Goal: Task Accomplishment & Management: Use online tool/utility

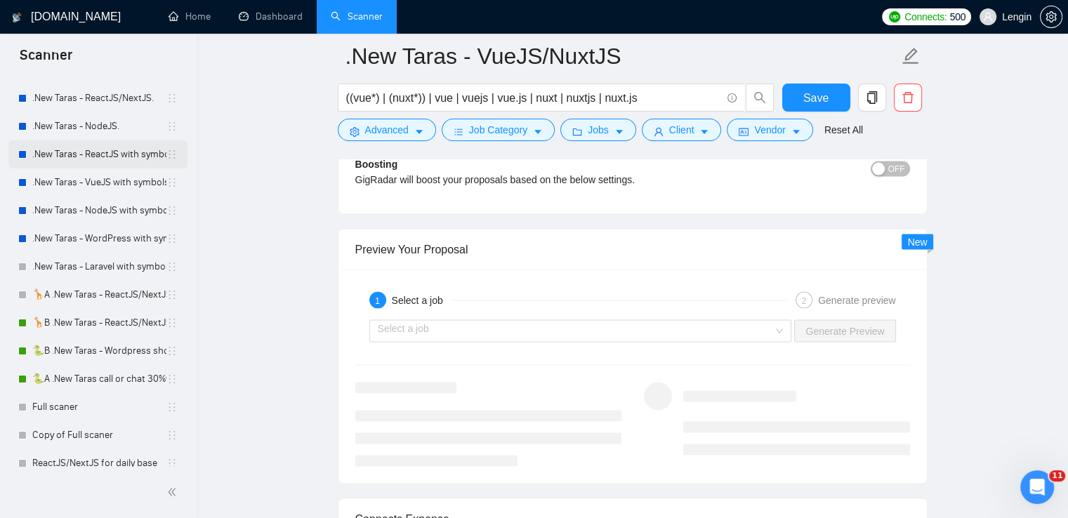
scroll to position [171, 0]
click at [82, 317] on link "🦒B .New Taras - ReactJS/NextJS rel exp 23/04" at bounding box center [99, 322] width 134 height 28
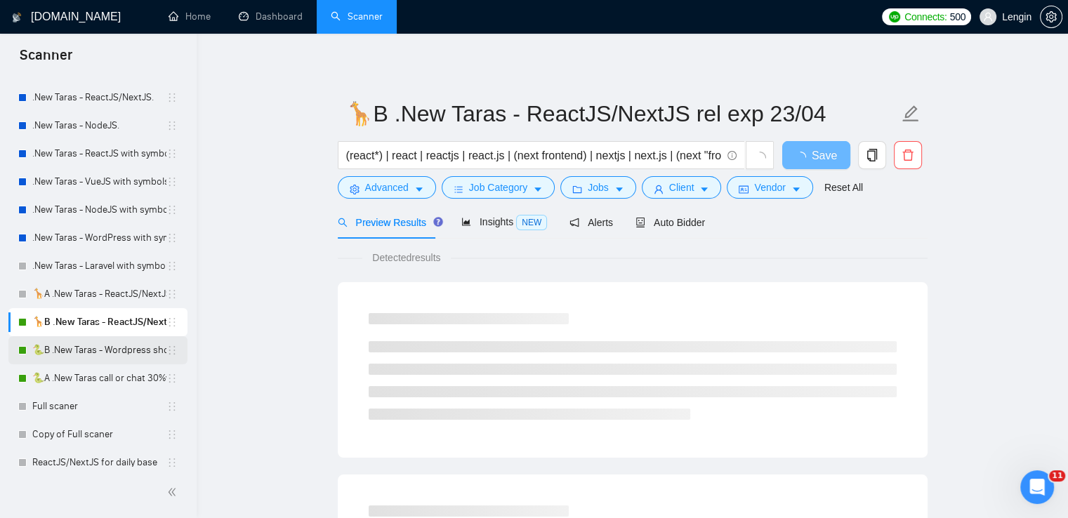
click at [119, 348] on link "🐍B .New Taras - Wordpress short 23/04" at bounding box center [99, 350] width 134 height 28
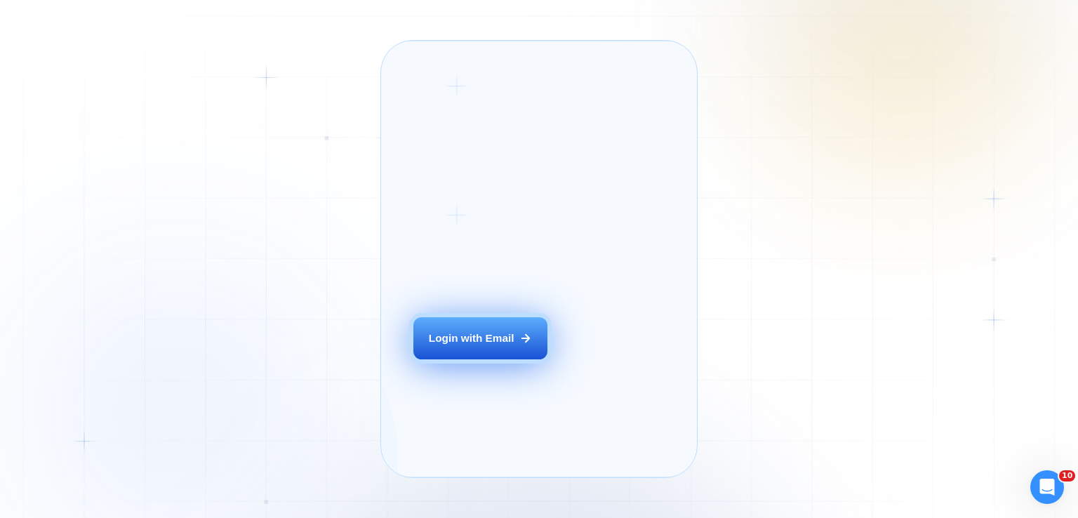
click at [507, 352] on button "Login with Email" at bounding box center [479, 338] width 133 height 42
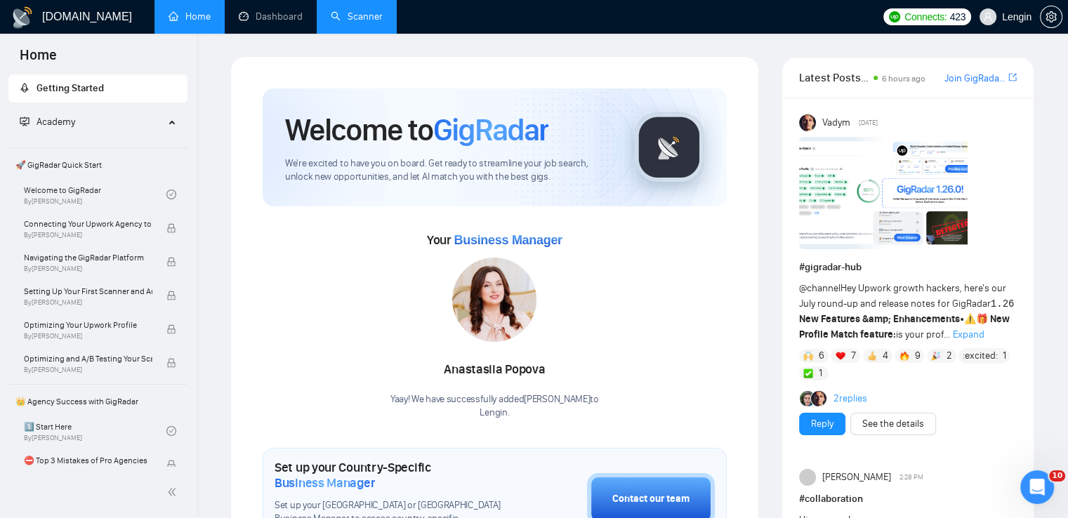
click at [379, 11] on link "Scanner" at bounding box center [357, 17] width 52 height 12
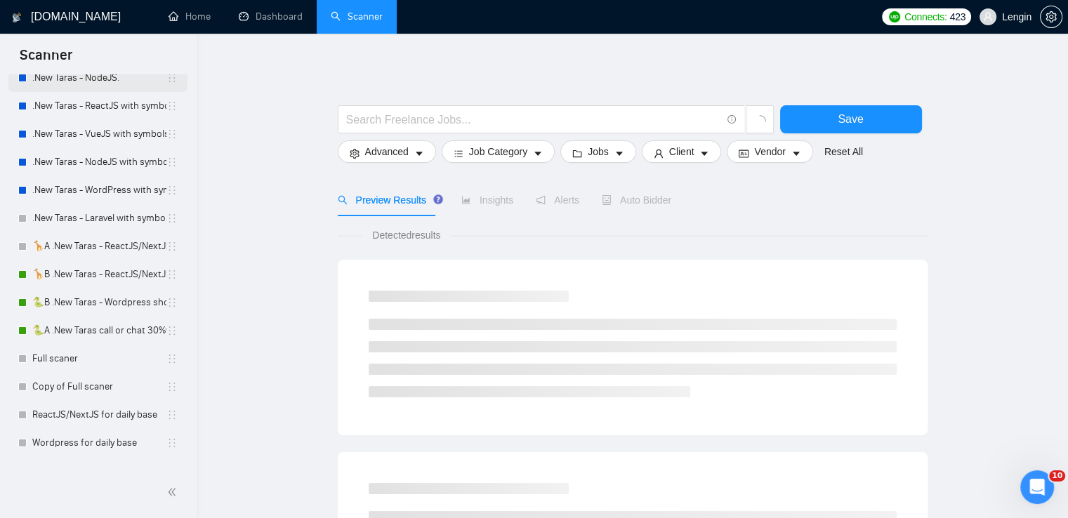
scroll to position [219, 0]
click at [111, 307] on link "🐍B .New Taras - Wordpress short 23/04" at bounding box center [99, 302] width 134 height 28
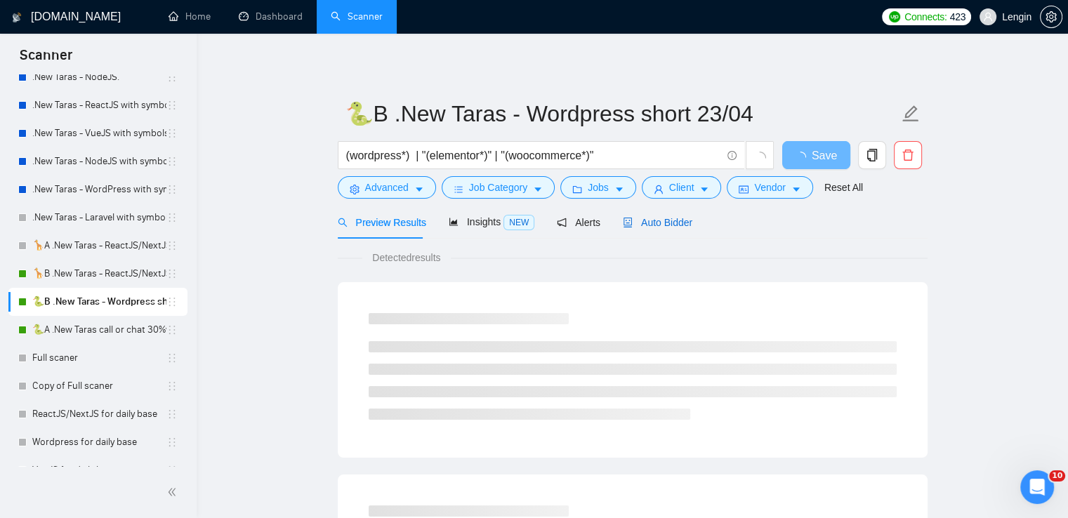
click at [662, 221] on span "Auto Bidder" at bounding box center [657, 222] width 69 height 11
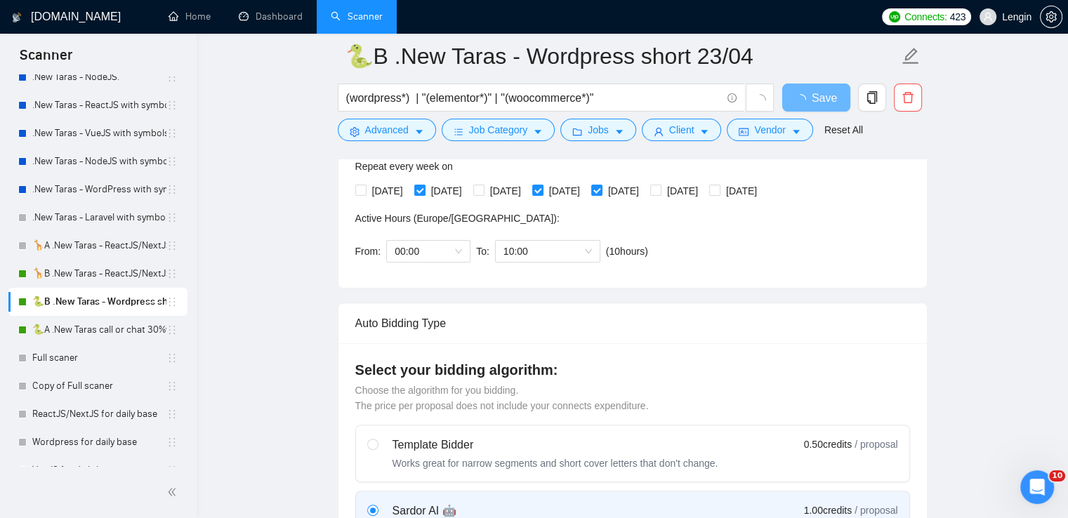
scroll to position [317, 0]
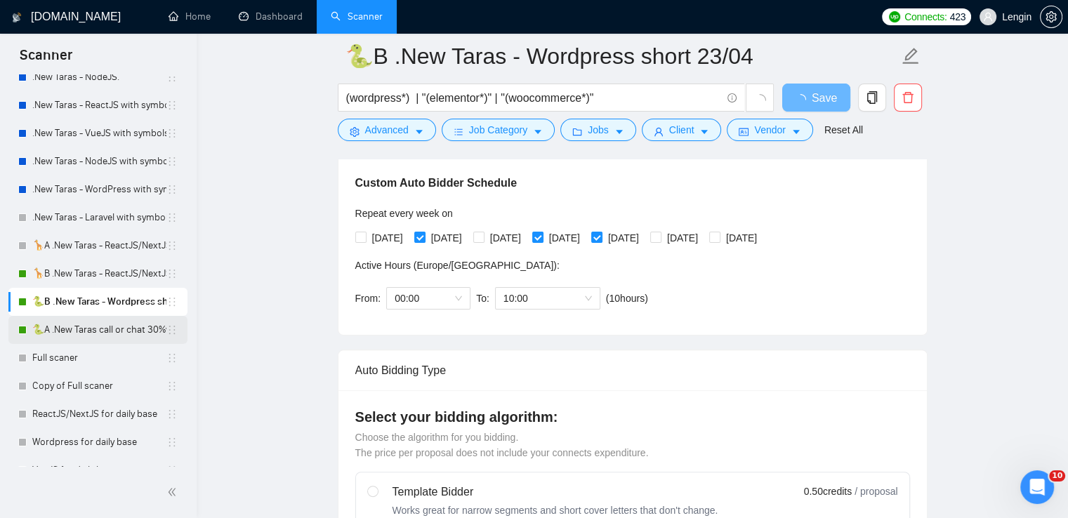
click at [138, 324] on link "🐍A .New Taras call or chat 30%view 0 reply 23/04" at bounding box center [99, 330] width 134 height 28
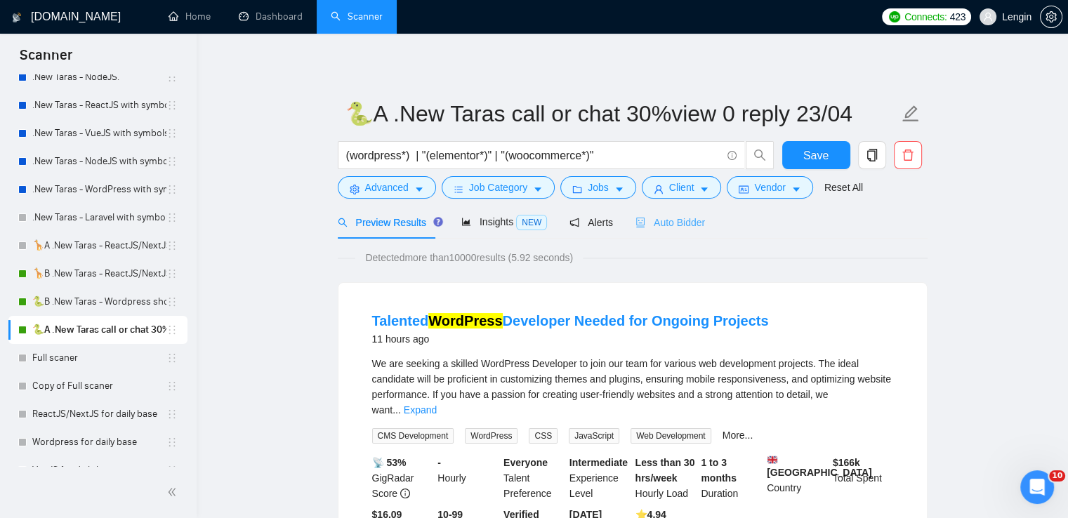
click at [656, 212] on div "Auto Bidder" at bounding box center [669, 222] width 69 height 33
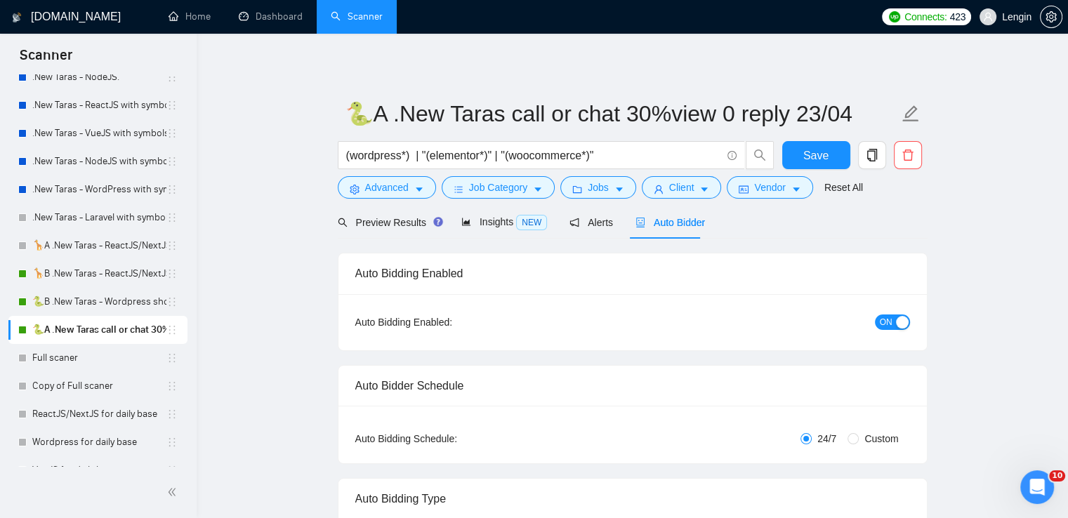
radio input "false"
radio input "true"
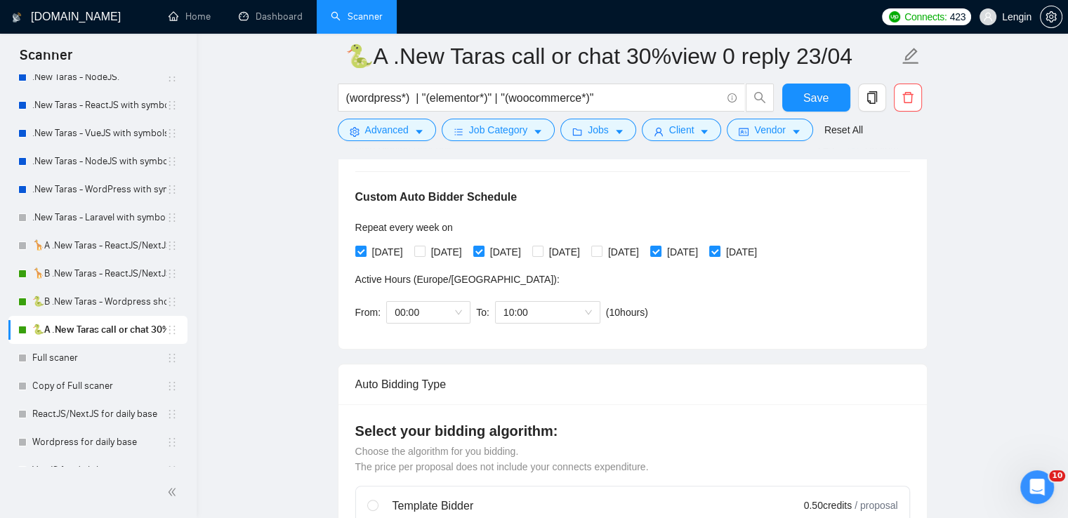
scroll to position [303, 0]
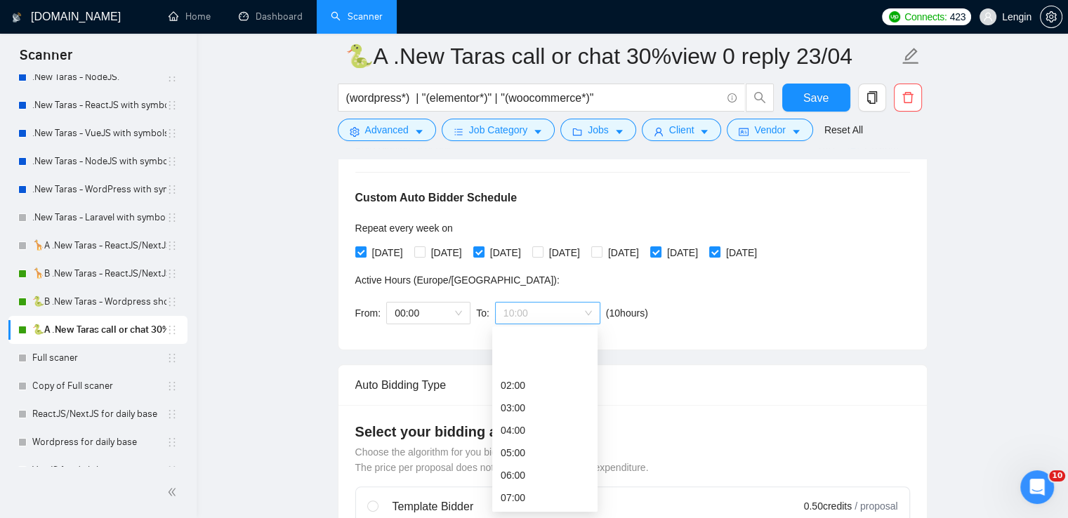
click at [594, 310] on div "10:00" at bounding box center [547, 313] width 105 height 22
click at [545, 335] on span "(next day)" at bounding box center [547, 340] width 44 height 11
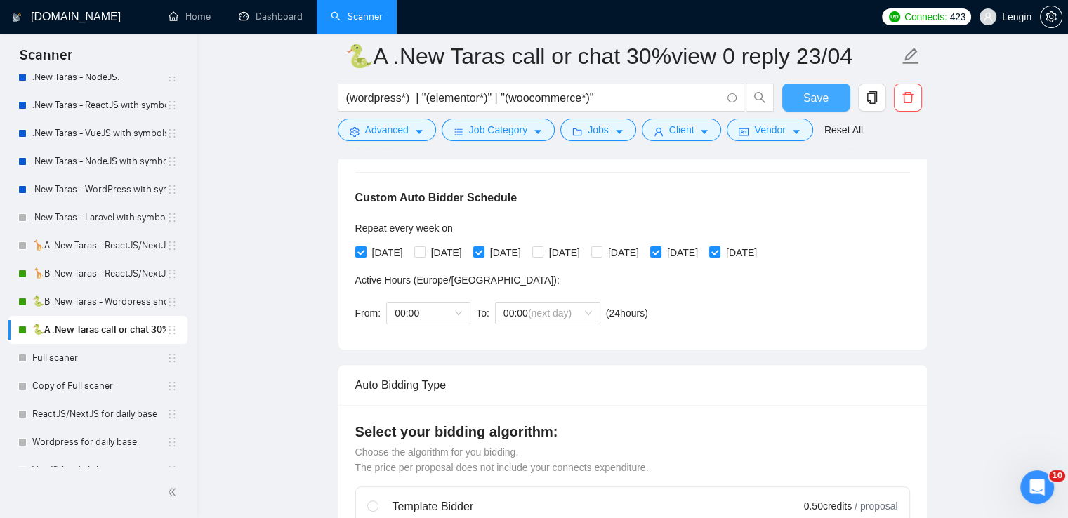
click at [830, 102] on button "Save" at bounding box center [816, 98] width 68 height 28
